Goal: Task Accomplishment & Management: Manage account settings

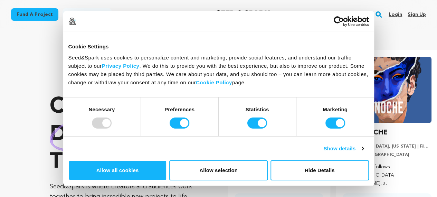
click at [415, 13] on link "Sign up" at bounding box center [416, 14] width 18 height 11
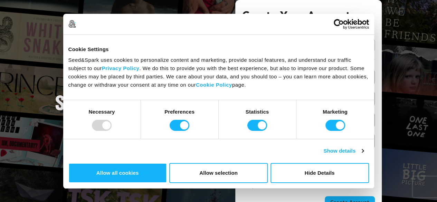
click at [328, 46] on link "Continue with Google" at bounding box center [308, 45] width 133 height 13
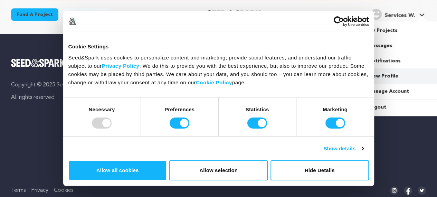
click at [369, 77] on link "View Profile" at bounding box center [400, 75] width 77 height 15
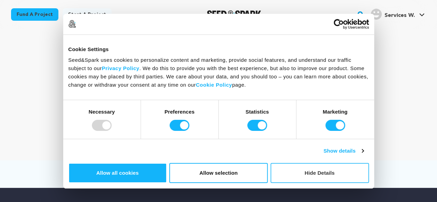
click at [369, 163] on button "Hide Details" at bounding box center [319, 173] width 98 height 20
